Goal: Find specific page/section

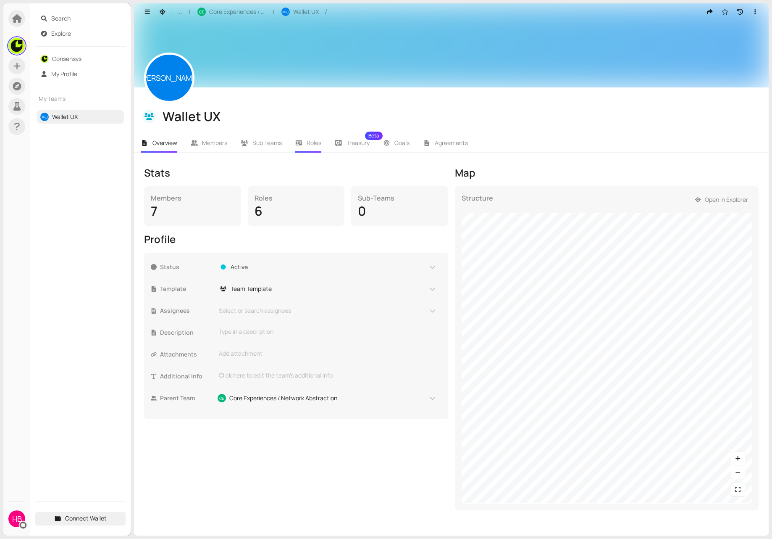
click at [311, 147] on li "Roles" at bounding box center [309, 142] width 40 height 19
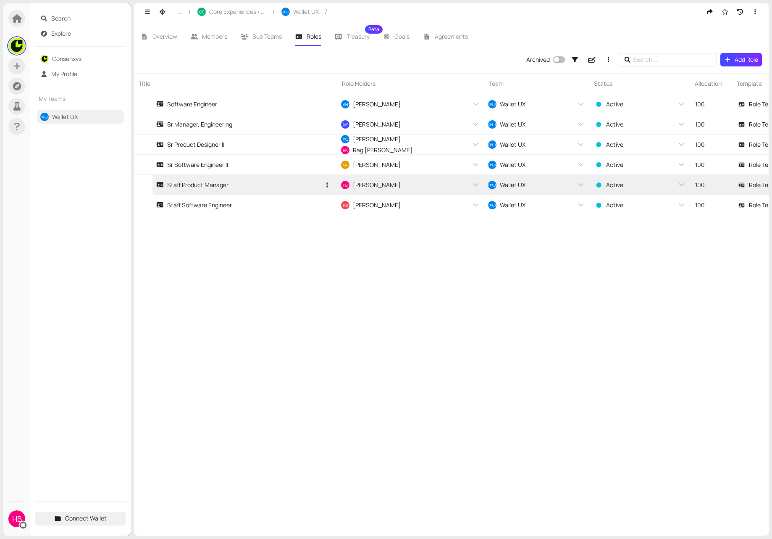
click at [214, 188] on div "Staff Product Manager" at bounding box center [192, 184] width 72 height 9
